Goal: Entertainment & Leisure: Consume media (video, audio)

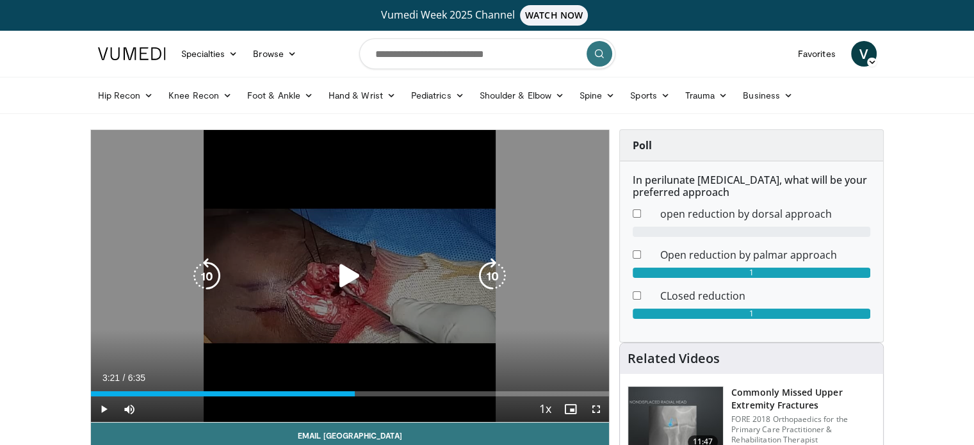
click at [351, 278] on icon "Video Player" at bounding box center [350, 276] width 36 height 36
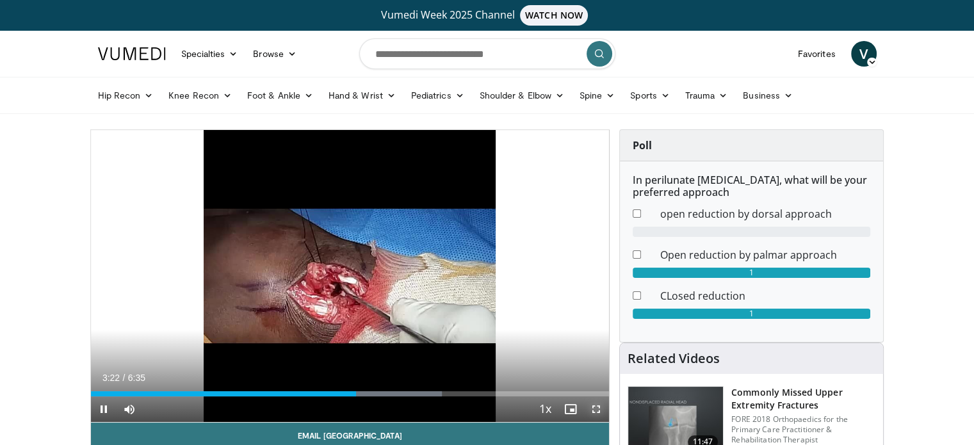
click at [592, 410] on span "Video Player" at bounding box center [597, 410] width 26 height 26
